Goal: Download file/media

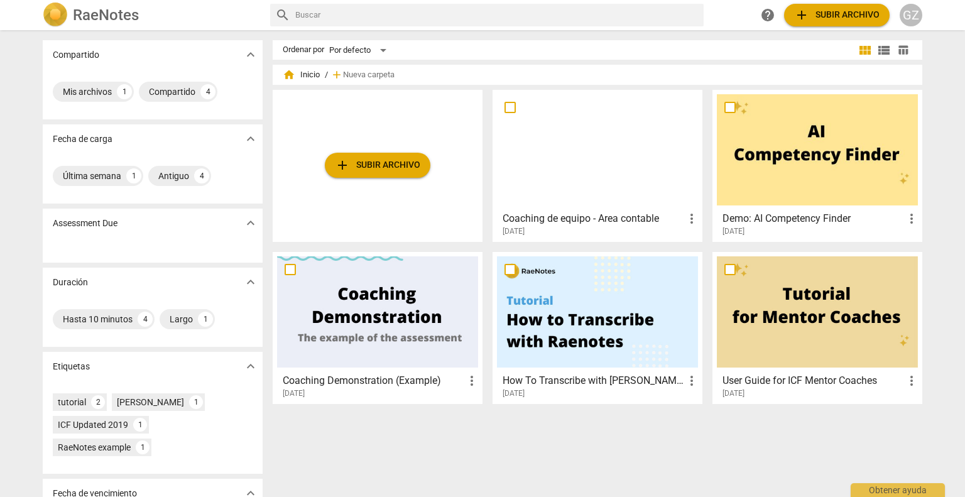
click at [691, 218] on span "more_vert" at bounding box center [691, 218] width 15 height 15
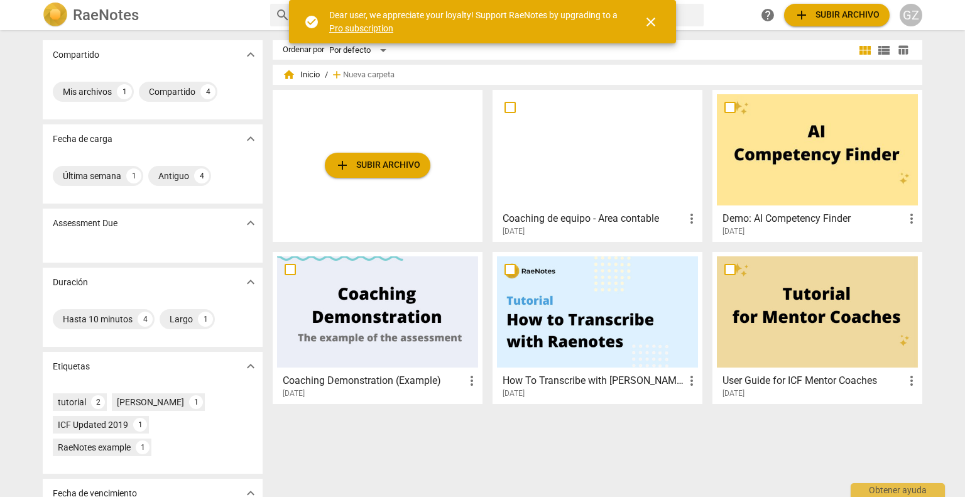
click at [685, 218] on span "more_vert" at bounding box center [691, 218] width 15 height 15
click at [597, 178] on div at bounding box center [482, 248] width 965 height 497
click at [590, 153] on div at bounding box center [597, 149] width 201 height 111
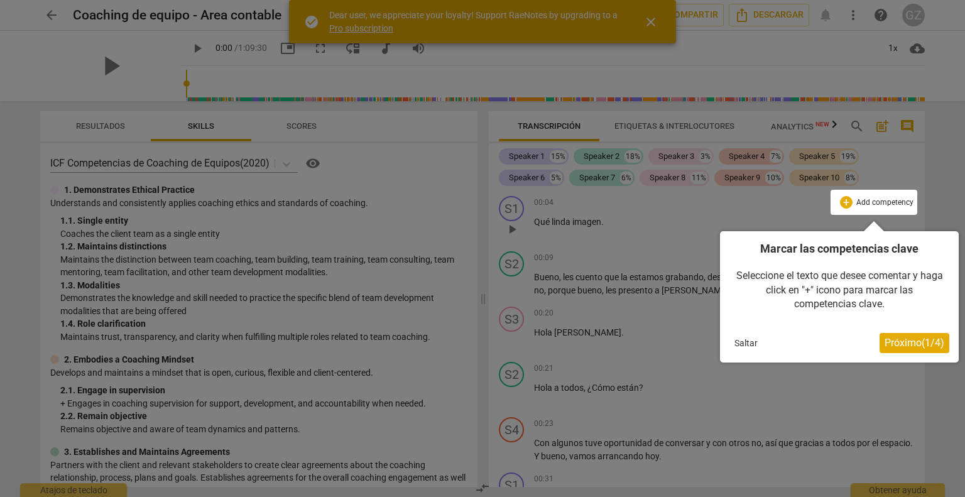
click at [741, 339] on button "Saltar" at bounding box center [745, 342] width 33 height 19
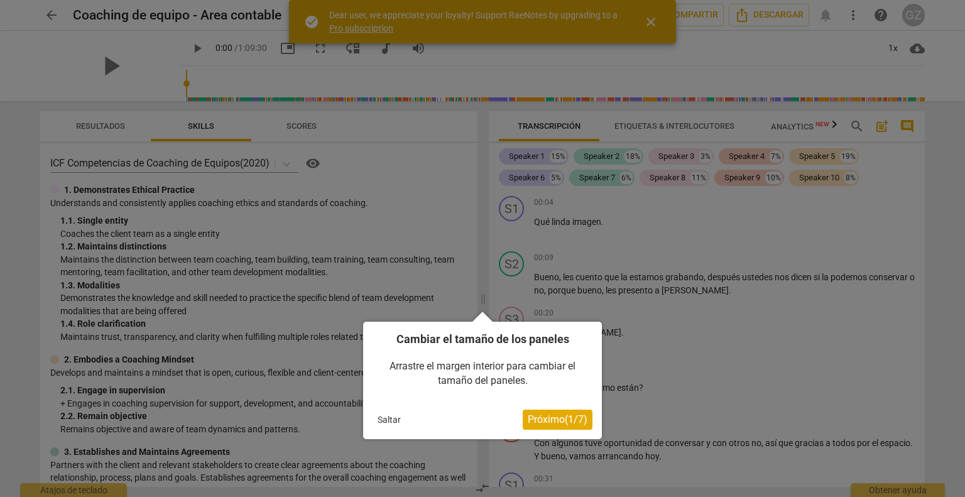
click at [403, 417] on button "Saltar" at bounding box center [388, 419] width 33 height 19
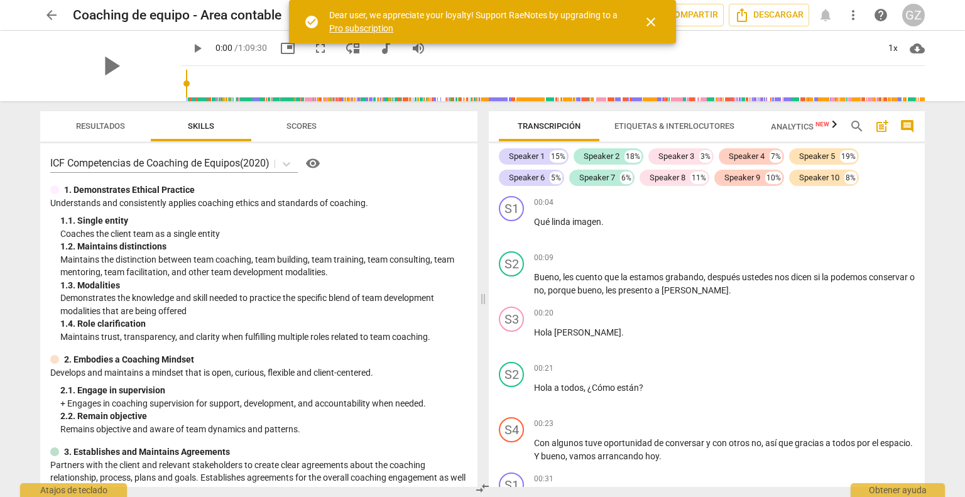
click at [107, 127] on span "Resultados" at bounding box center [100, 125] width 49 height 9
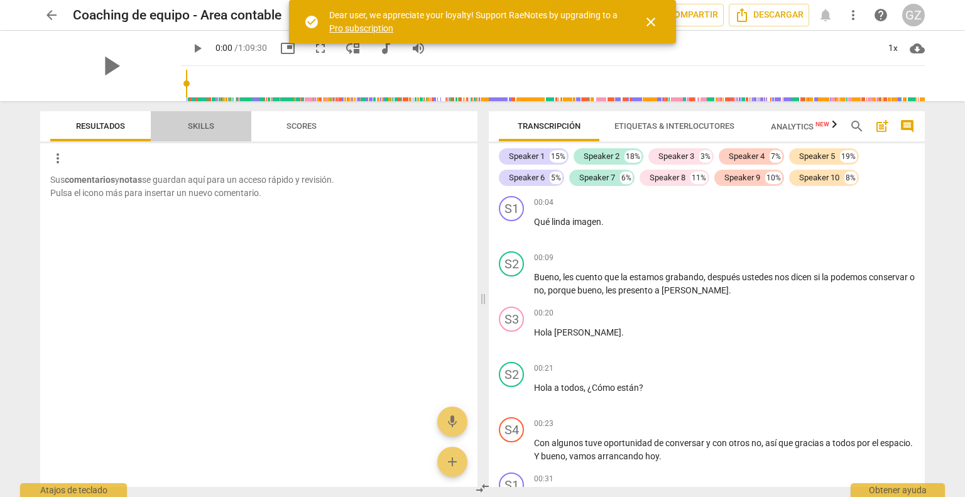
click at [183, 127] on span "Skills" at bounding box center [201, 126] width 57 height 17
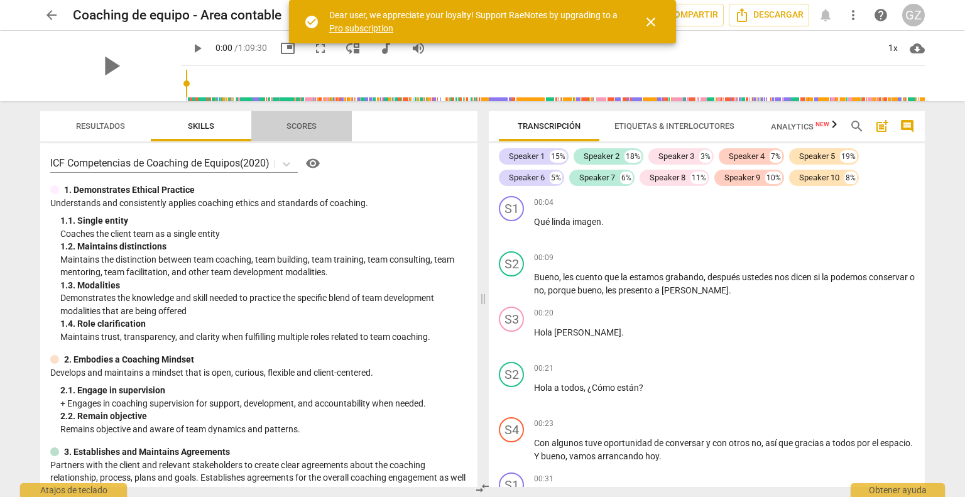
click at [276, 133] on span "Scores" at bounding box center [301, 126] width 60 height 17
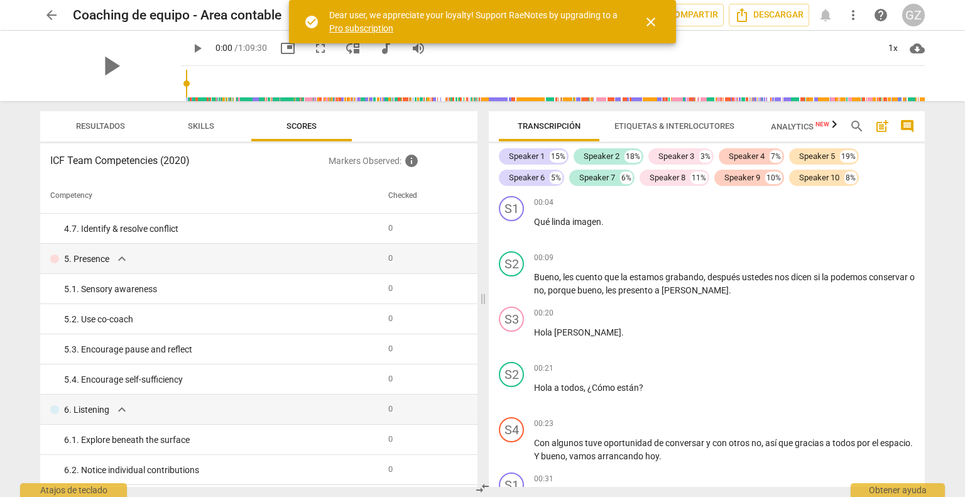
scroll to position [561, 0]
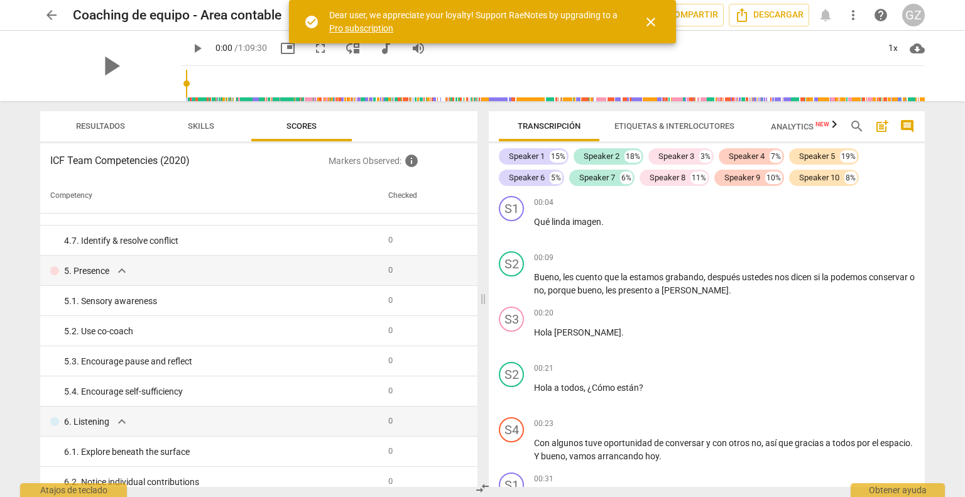
click at [219, 127] on span "Skills" at bounding box center [201, 126] width 57 height 17
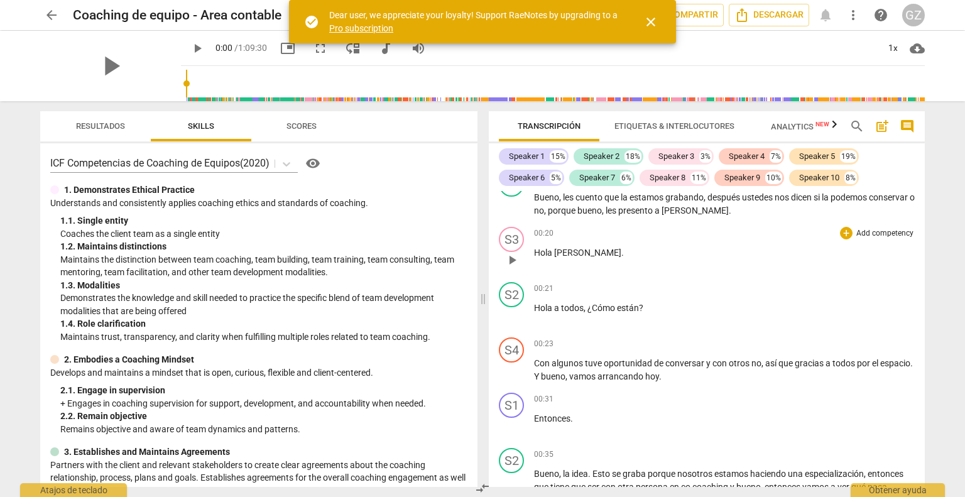
scroll to position [0, 0]
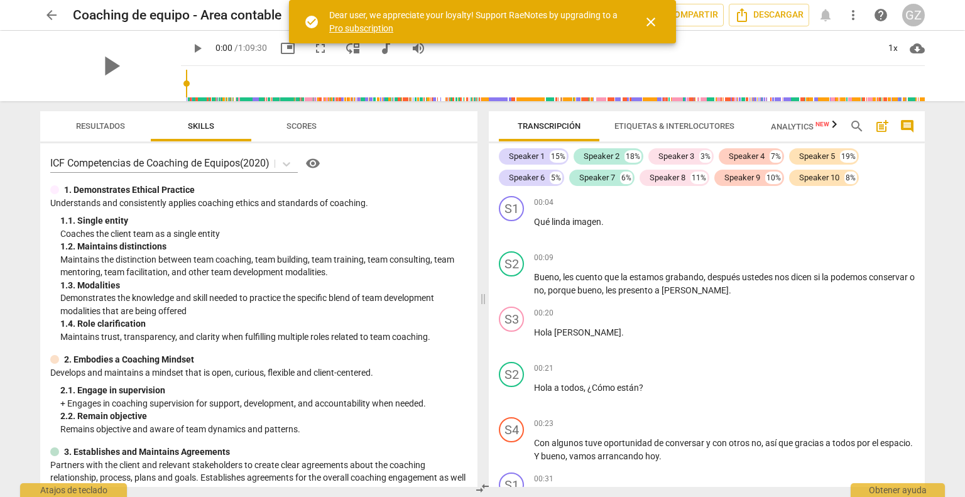
click at [658, 18] on span "close" at bounding box center [650, 21] width 15 height 15
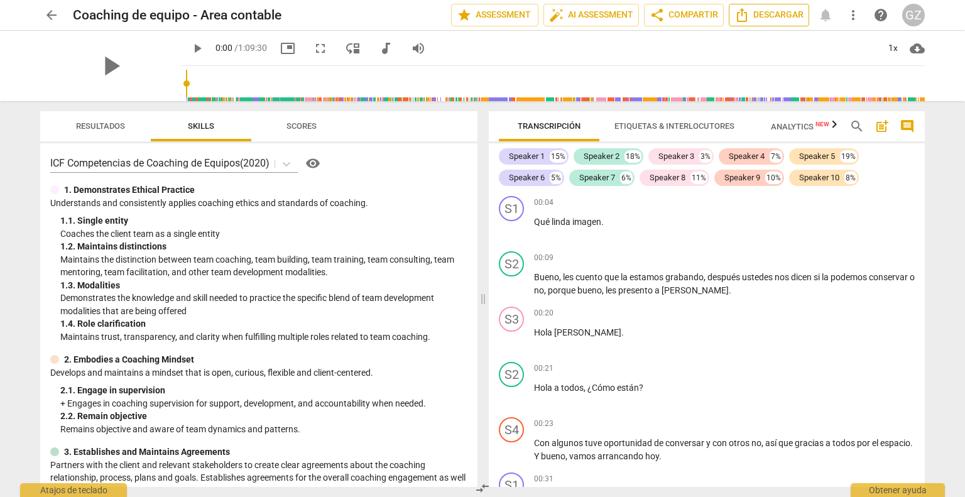
click at [777, 18] on span "Descargar" at bounding box center [768, 15] width 69 height 15
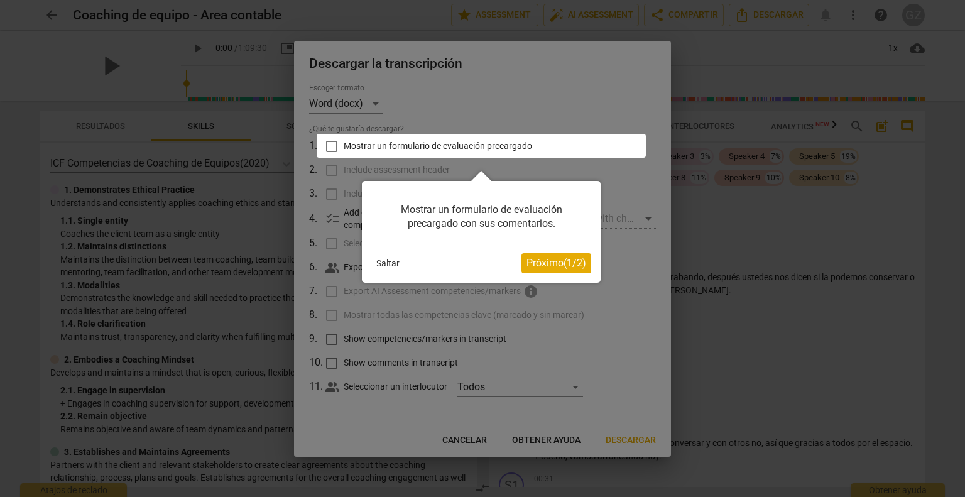
click at [565, 263] on span "Próximo ( 1 / 2 )" at bounding box center [556, 263] width 60 height 12
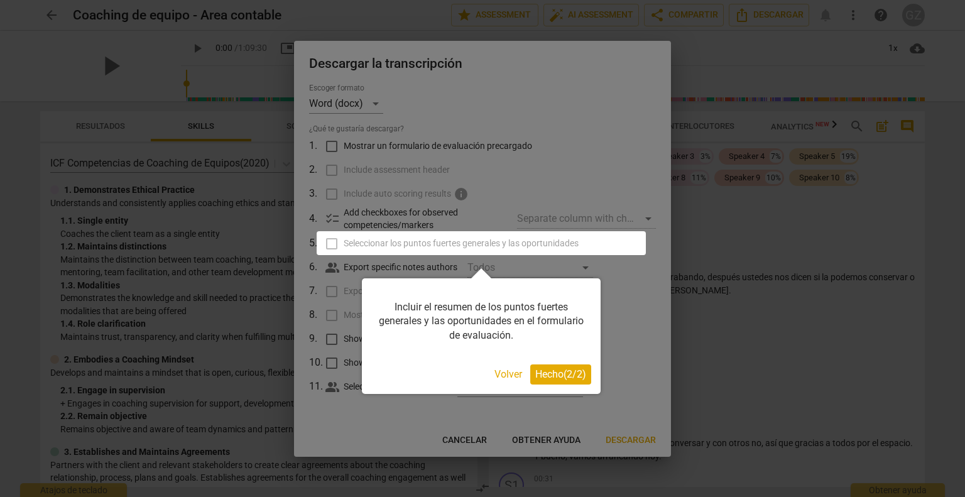
click at [551, 373] on span "Hecho ( 2 / 2 )" at bounding box center [560, 374] width 51 height 12
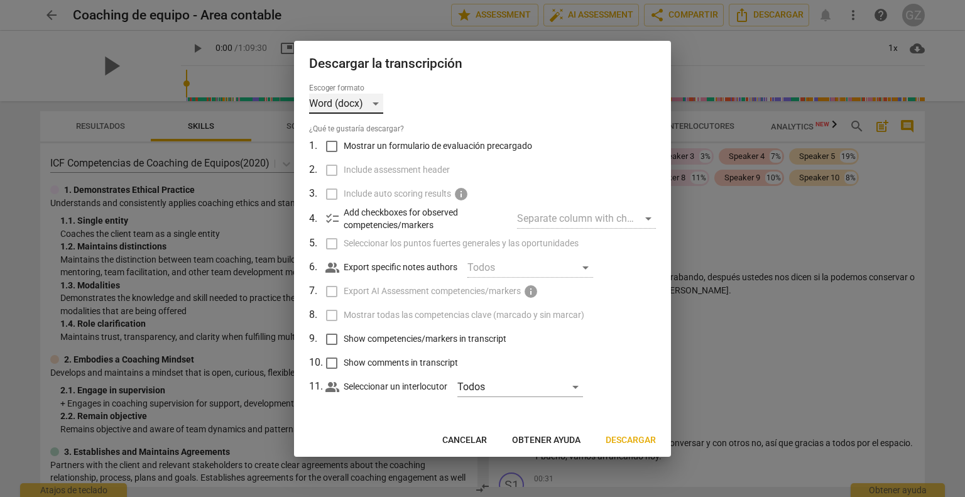
click at [344, 100] on div "Word (docx)" at bounding box center [346, 104] width 74 height 20
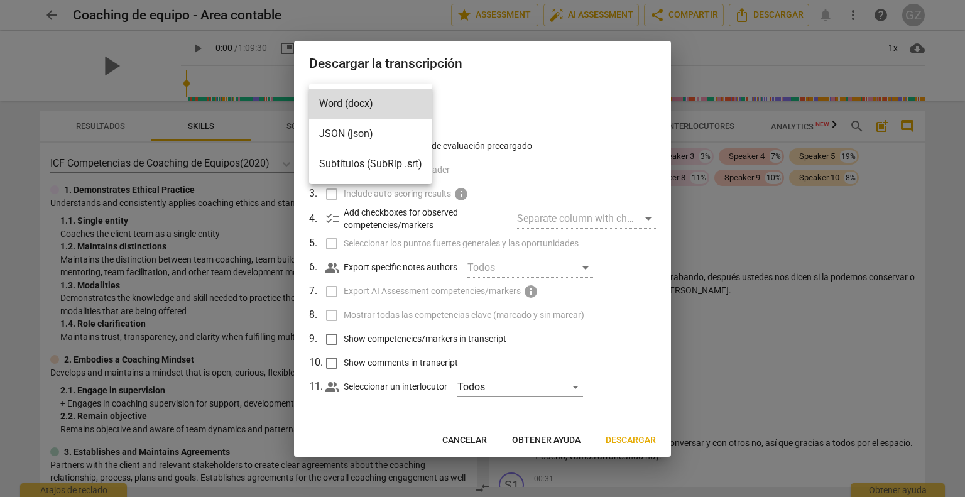
click at [489, 100] on div at bounding box center [482, 248] width 965 height 497
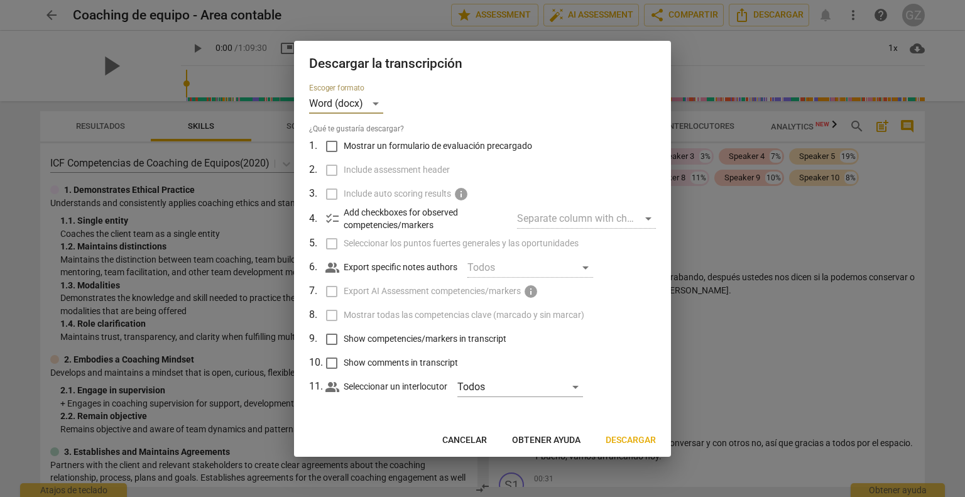
click at [550, 218] on div "Separate column with check marks" at bounding box center [586, 219] width 139 height 20
click at [482, 263] on div "Todos" at bounding box center [530, 267] width 126 height 20
click at [477, 388] on div "Todos" at bounding box center [520, 387] width 126 height 20
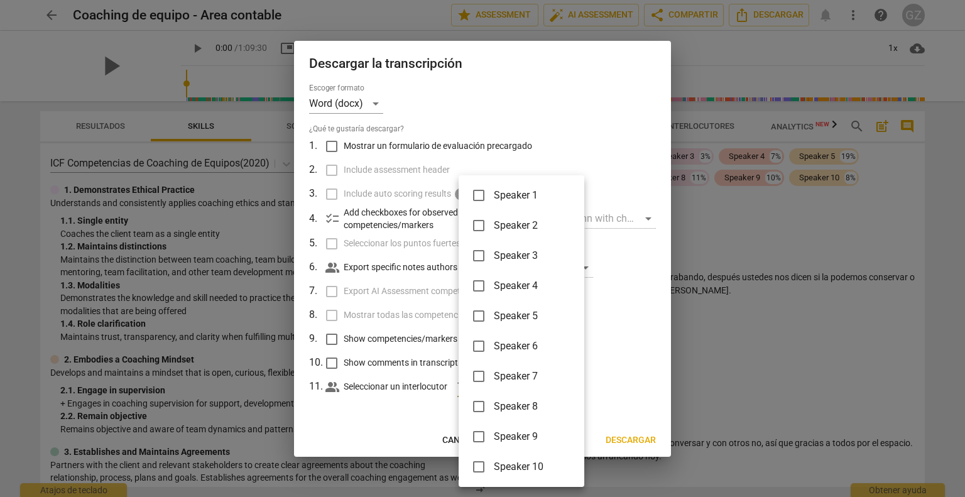
click at [395, 419] on div at bounding box center [482, 248] width 965 height 497
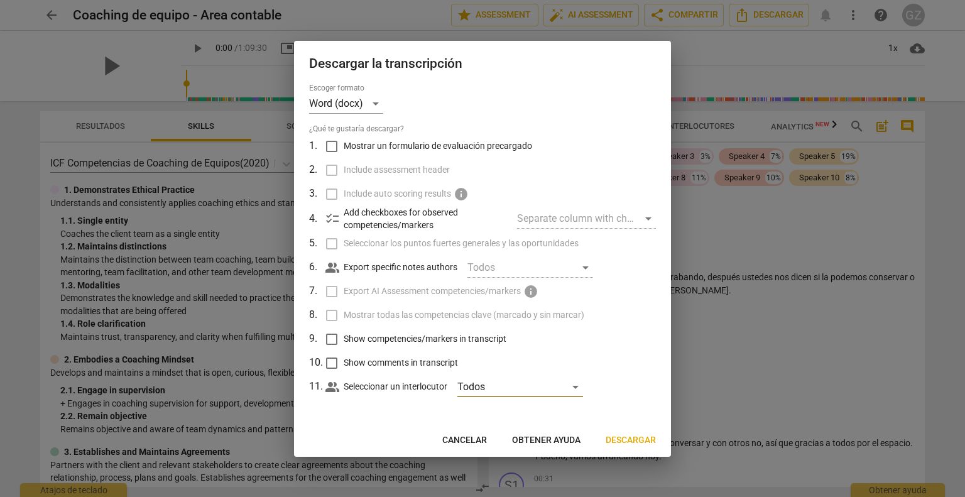
click at [617, 436] on span "Descargar" at bounding box center [630, 440] width 50 height 13
